Goal: Entertainment & Leisure: Consume media (video, audio)

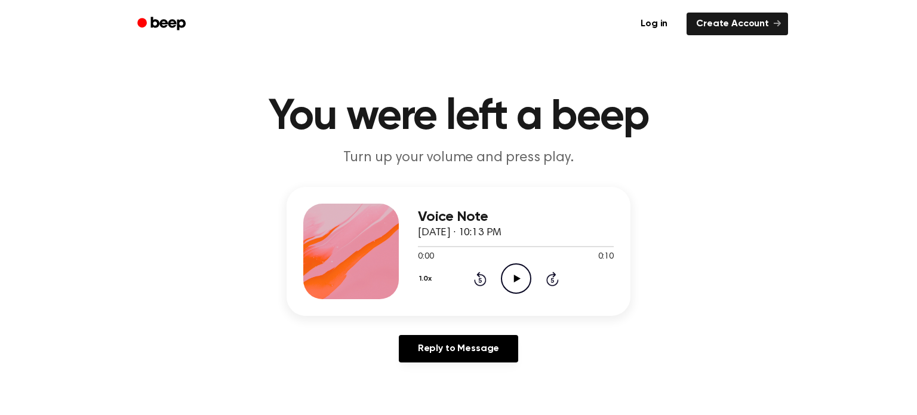
click at [513, 272] on icon "Play Audio" at bounding box center [516, 278] width 30 height 30
click at [511, 276] on icon "Play Audio" at bounding box center [516, 278] width 30 height 30
click at [510, 269] on icon "Play Audio" at bounding box center [516, 278] width 30 height 30
click at [510, 272] on icon "Play Audio" at bounding box center [516, 278] width 30 height 30
click at [516, 273] on icon "Play Audio" at bounding box center [516, 278] width 30 height 30
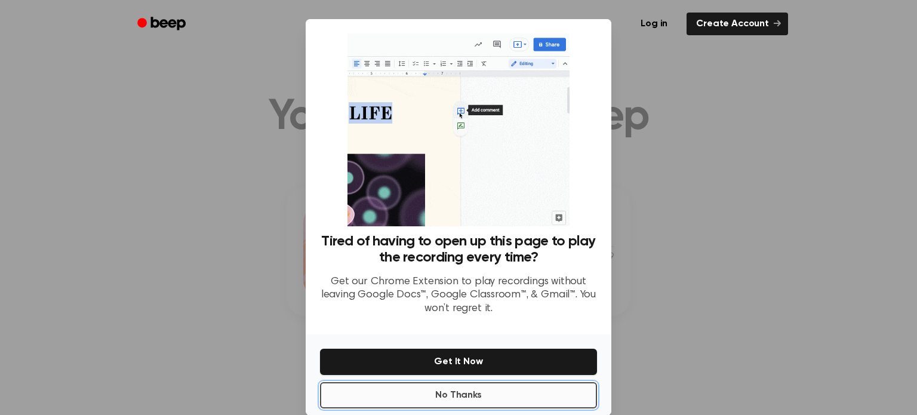
click at [408, 396] on button "No Thanks" at bounding box center [458, 395] width 277 height 26
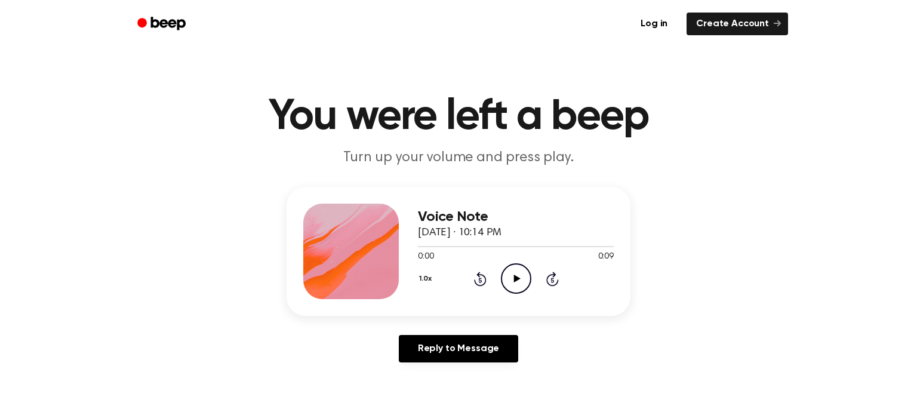
click at [506, 287] on icon "Play Audio" at bounding box center [516, 278] width 30 height 30
click at [513, 269] on icon "Play Audio" at bounding box center [516, 278] width 30 height 30
click at [512, 275] on icon "Play Audio" at bounding box center [516, 278] width 30 height 30
click at [519, 272] on icon "Play Audio" at bounding box center [516, 278] width 30 height 30
click at [519, 272] on icon "Pause Audio" at bounding box center [516, 278] width 30 height 30
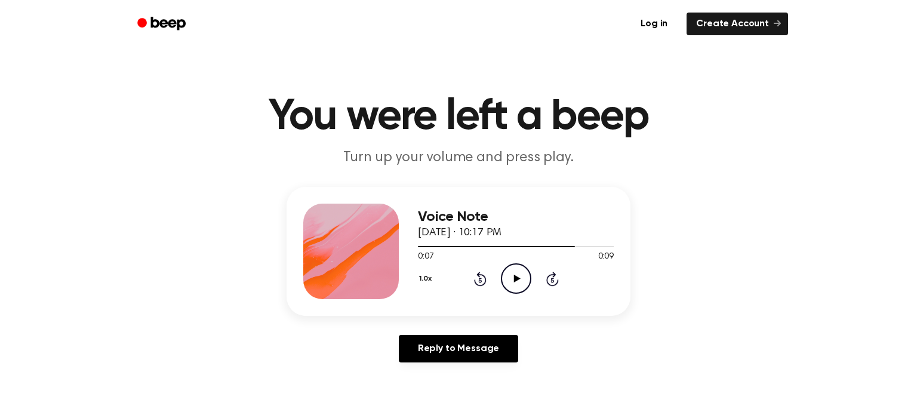
click at [520, 273] on icon "Play Audio" at bounding box center [516, 278] width 30 height 30
click at [506, 266] on icon "Play Audio" at bounding box center [516, 278] width 30 height 30
click at [511, 285] on icon "Play Audio" at bounding box center [516, 278] width 30 height 30
click at [513, 279] on icon "Play Audio" at bounding box center [516, 278] width 30 height 30
click at [510, 281] on icon "Play Audio" at bounding box center [516, 278] width 30 height 30
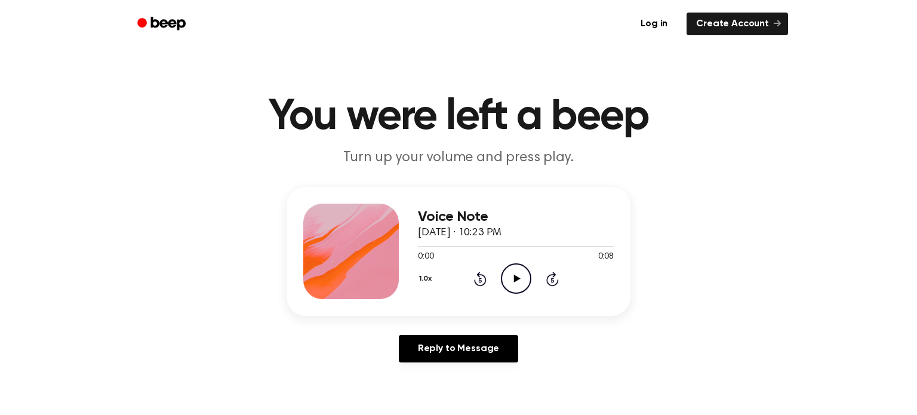
click at [531, 277] on div "1.0x Rewind 5 seconds Play Audio Skip 5 seconds" at bounding box center [516, 278] width 196 height 30
click at [522, 274] on icon "Play Audio" at bounding box center [516, 278] width 30 height 30
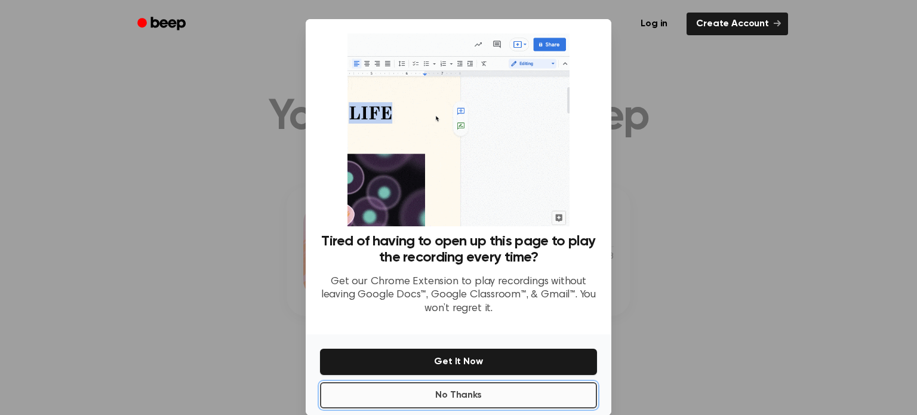
click at [457, 395] on button "No Thanks" at bounding box center [458, 395] width 277 height 26
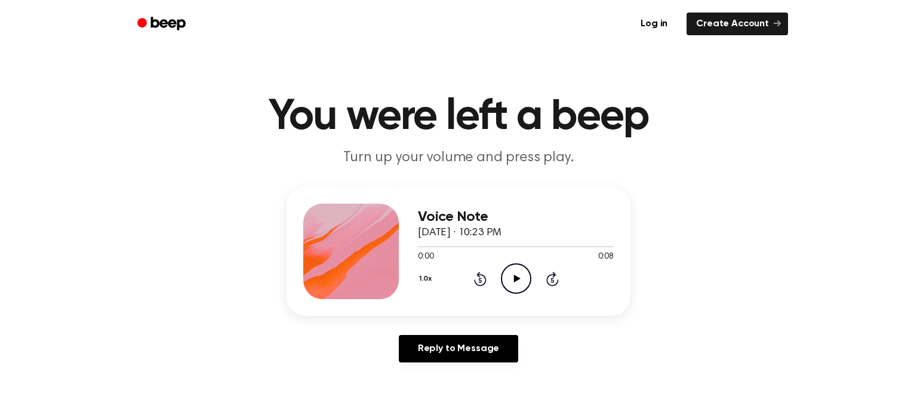
click at [510, 284] on icon "Play Audio" at bounding box center [516, 278] width 30 height 30
click at [518, 268] on icon "Play Audio" at bounding box center [516, 278] width 30 height 30
click at [501, 284] on circle at bounding box center [515, 278] width 29 height 29
